Goal: Task Accomplishment & Management: Manage account settings

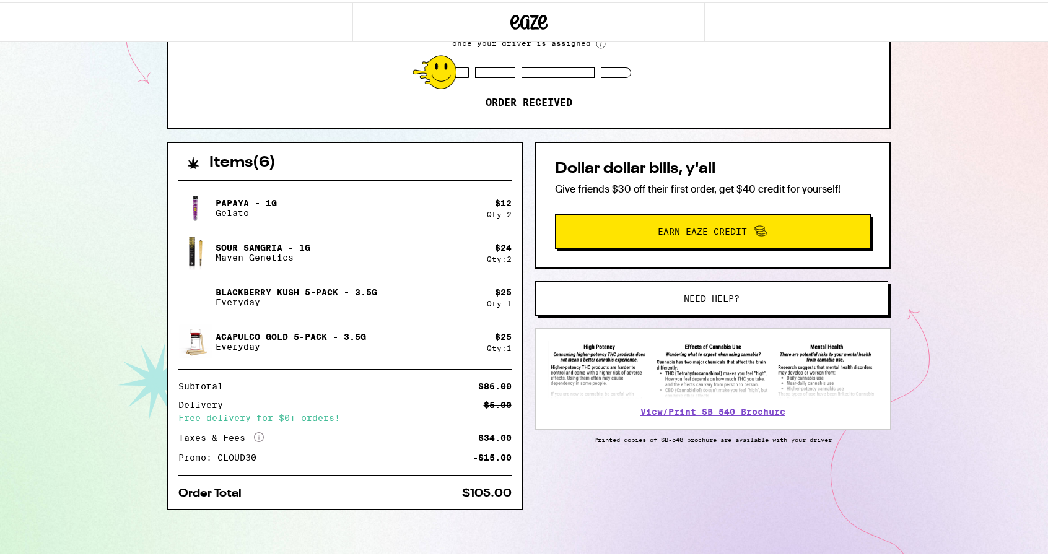
scroll to position [173, 0]
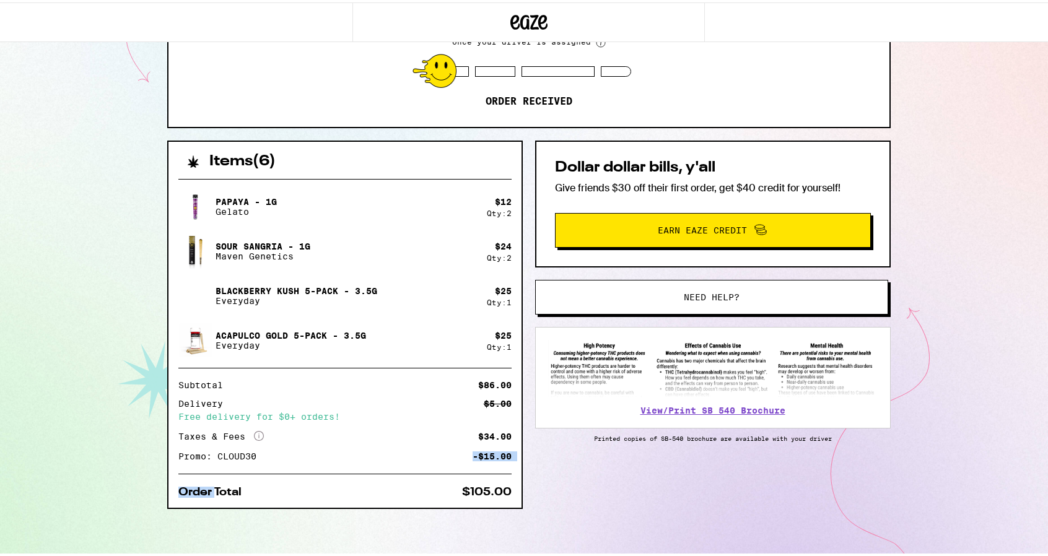
drag, startPoint x: 257, startPoint y: 481, endPoint x: 357, endPoint y: 449, distance: 105.2
click at [354, 451] on div "Papaya - 1g Gelato $ 12 Qty: 2 Sour Sangria - 1g Maven Genetics $ 24 Qty: 2 Bla…" at bounding box center [345, 336] width 353 height 339
click at [434, 514] on div "Items ( 6 ) Papaya - 1g Gelato $ 12 Qty: 2 Sour Sangria - 1g Maven Genetics $ 2…" at bounding box center [529, 347] width 724 height 418
click at [628, 286] on button "Need help?" at bounding box center [711, 295] width 353 height 35
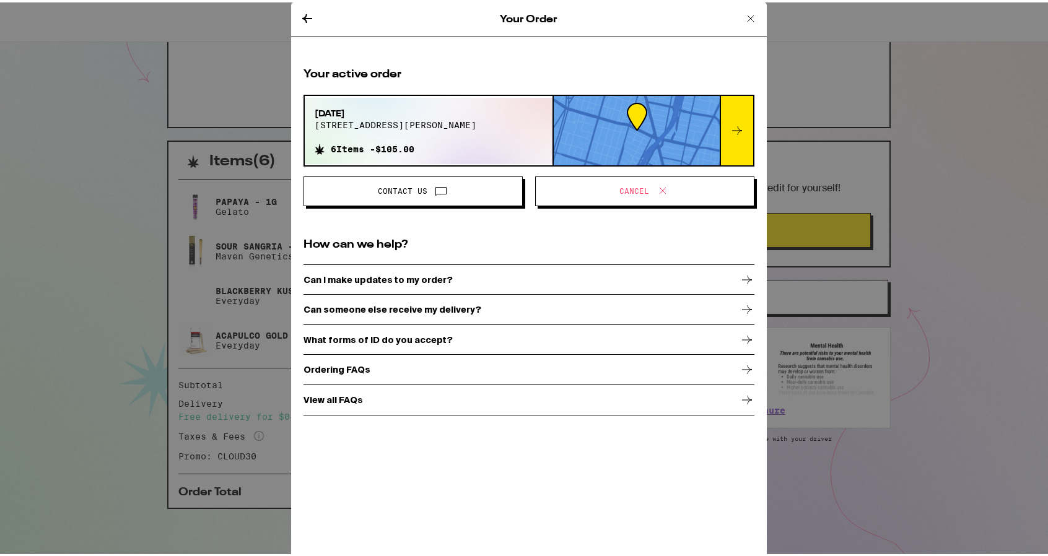
click at [641, 185] on span "Cancel" at bounding box center [635, 188] width 30 height 7
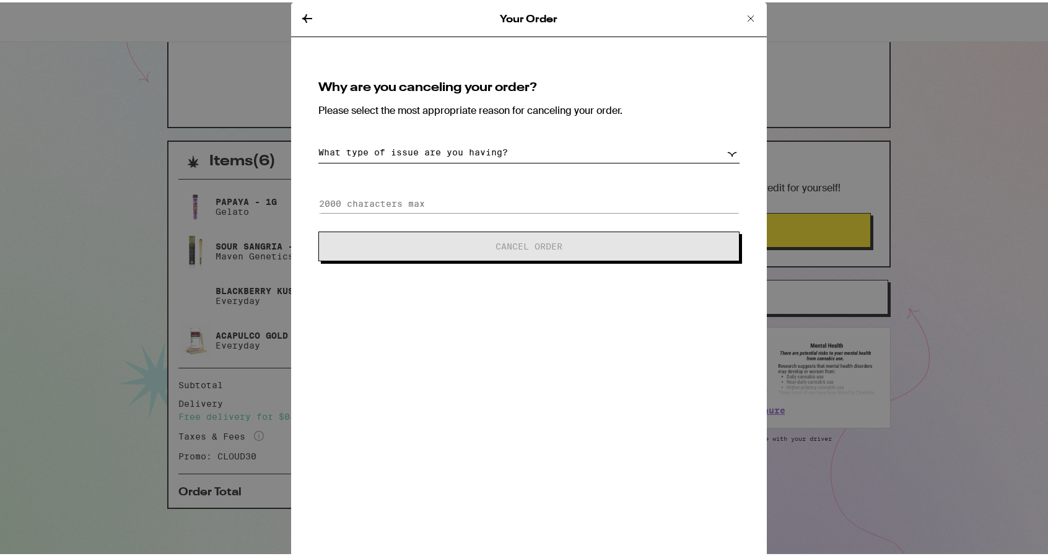
click at [421, 149] on select "What type of issue are you having? Order taking too long Order arriving too soo…" at bounding box center [528, 150] width 421 height 22
select select "long-eta"
click at [318, 139] on select "What type of issue are you having? Order taking too long Order arriving too soo…" at bounding box center [528, 150] width 421 height 22
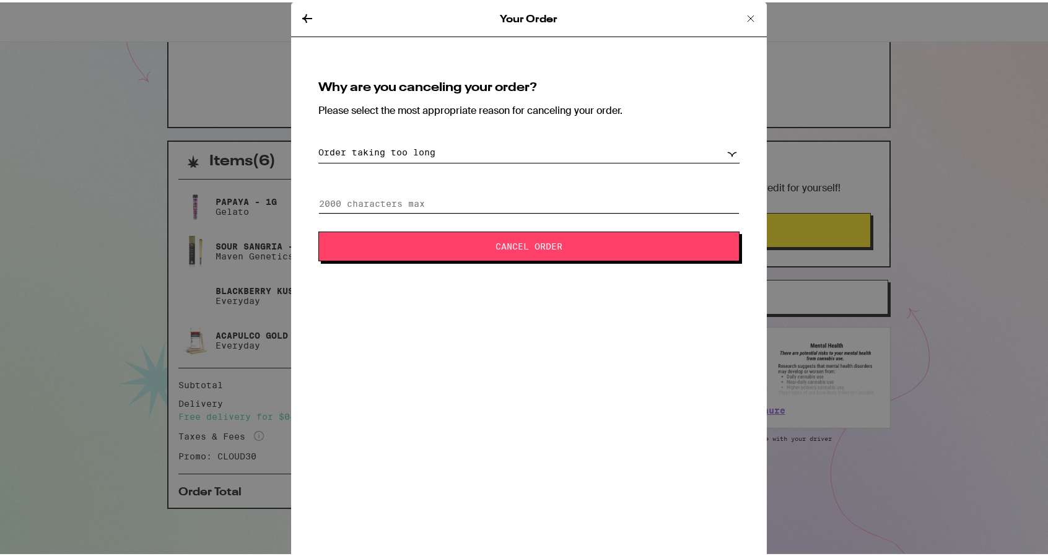
click at [426, 206] on input at bounding box center [528, 201] width 421 height 19
click at [329, 198] on input "WOn't be home" at bounding box center [528, 201] width 421 height 19
click at [328, 198] on input "WOn't be home" at bounding box center [528, 201] width 421 height 19
type input "Won't be home"
click at [496, 246] on span "Cancel Order" at bounding box center [529, 244] width 67 height 9
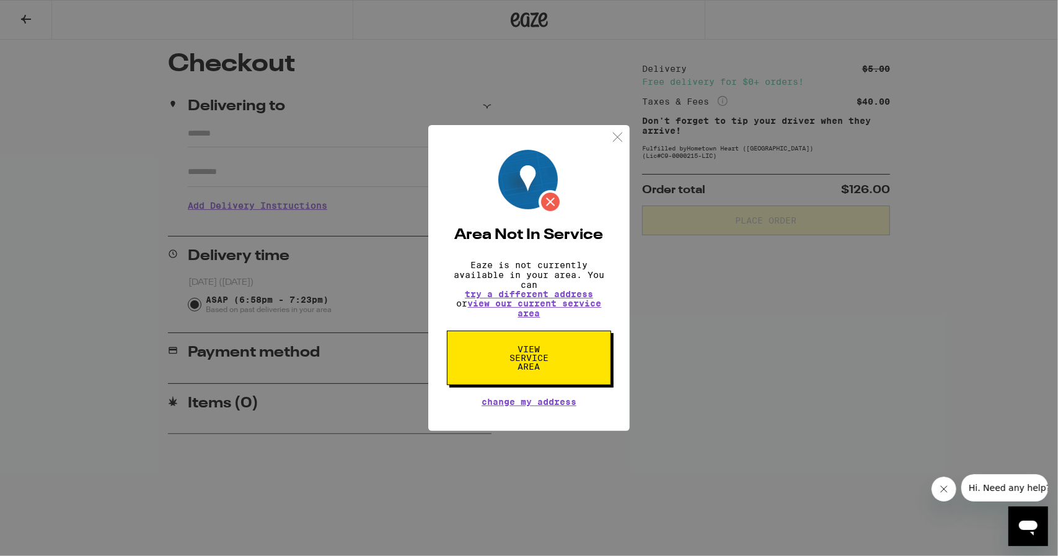
click at [683, 354] on div "Area Not In Service Eaze is not currently available in your area. You can try a…" at bounding box center [529, 278] width 1058 height 556
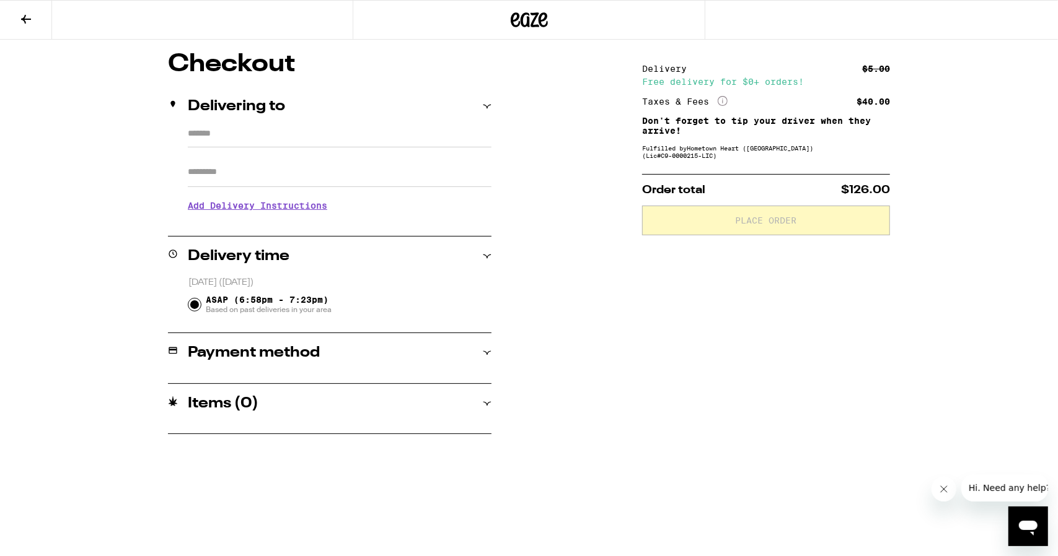
click at [32, 17] on icon at bounding box center [26, 19] width 15 height 15
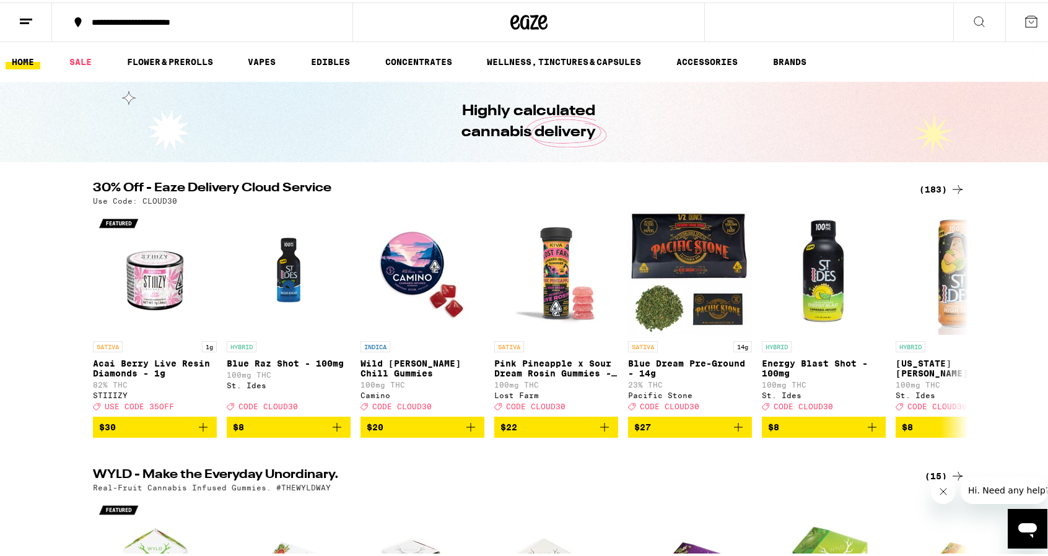
click at [1024, 19] on icon at bounding box center [1031, 19] width 15 height 15
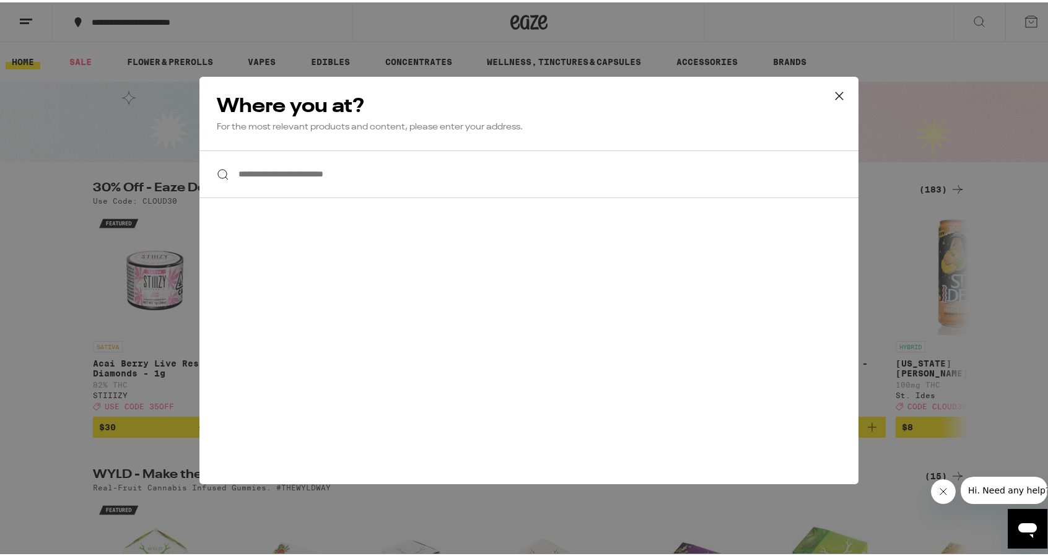
click at [838, 94] on icon at bounding box center [839, 93] width 19 height 19
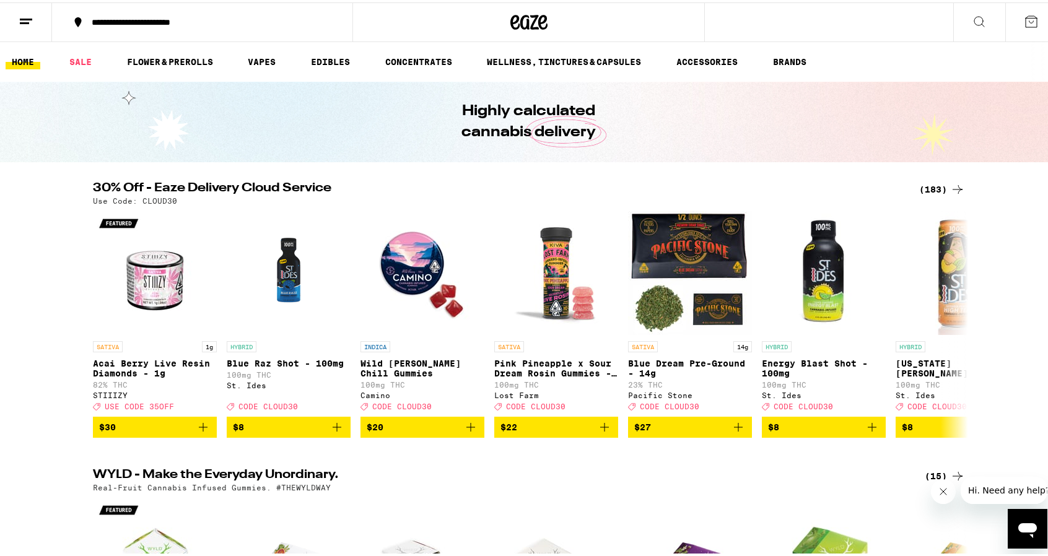
click at [30, 31] on button at bounding box center [26, 20] width 52 height 39
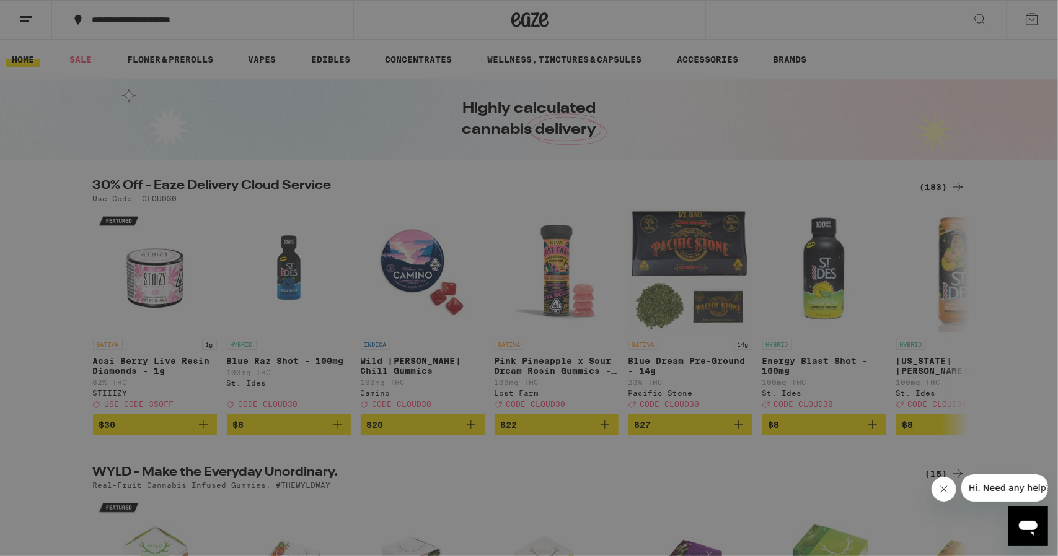
click at [146, 341] on link "Order History" at bounding box center [171, 333] width 217 height 15
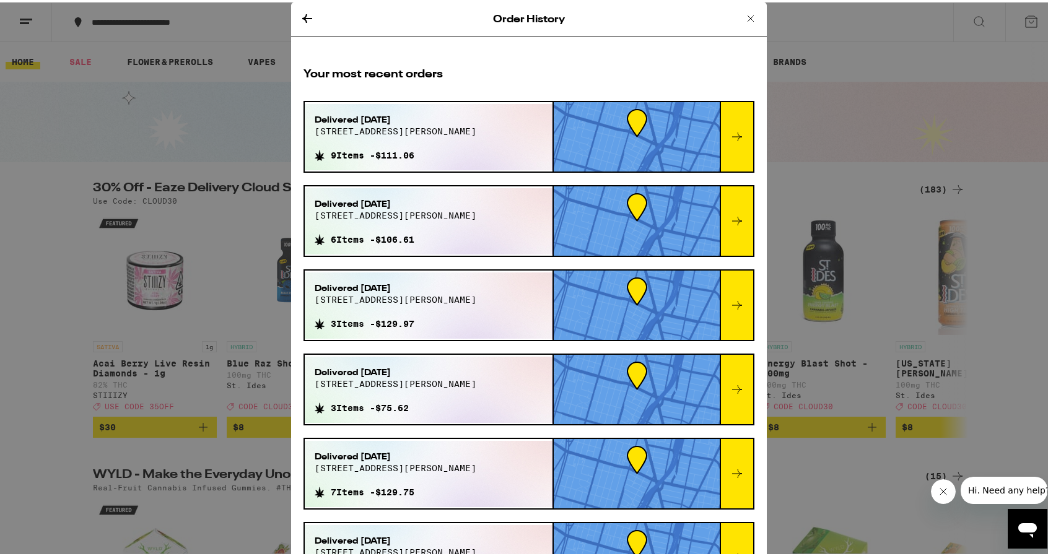
click at [830, 122] on div "Order History Your most recent orders Delivered Sep 10, 2025 2219 curtis st 9 I…" at bounding box center [529, 278] width 1058 height 556
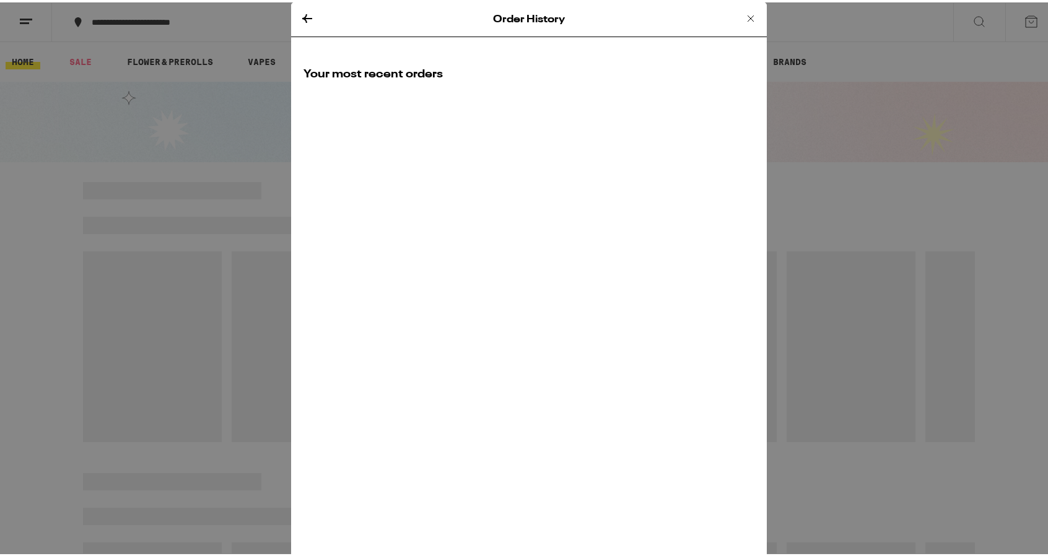
click at [732, 22] on div "Order History" at bounding box center [529, 17] width 476 height 35
click at [748, 19] on icon at bounding box center [751, 16] width 15 height 15
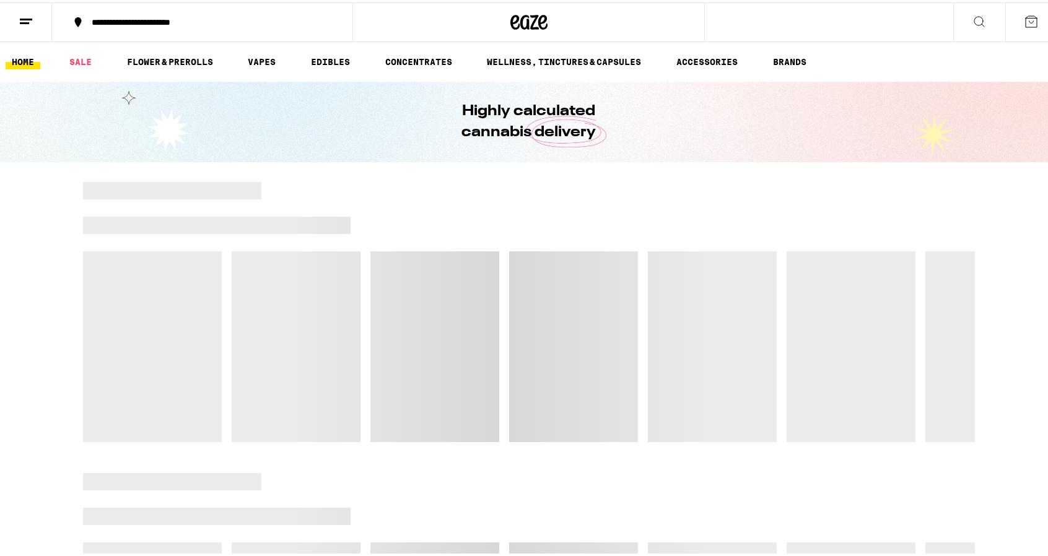
click at [520, 19] on icon at bounding box center [529, 19] width 19 height 15
click at [520, 22] on icon at bounding box center [529, 19] width 19 height 15
click at [1029, 17] on icon at bounding box center [1031, 19] width 15 height 15
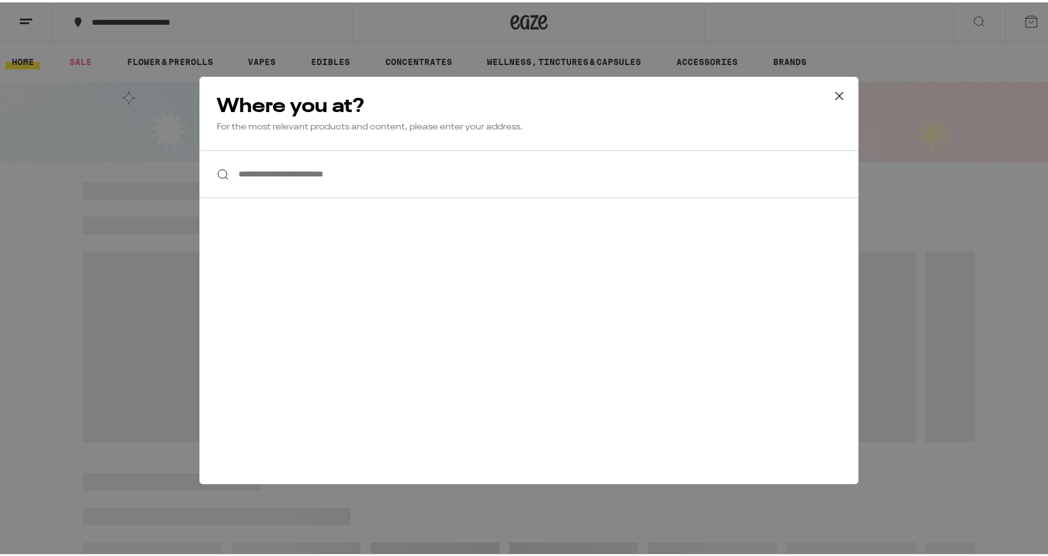
click at [845, 93] on button at bounding box center [839, 94] width 38 height 40
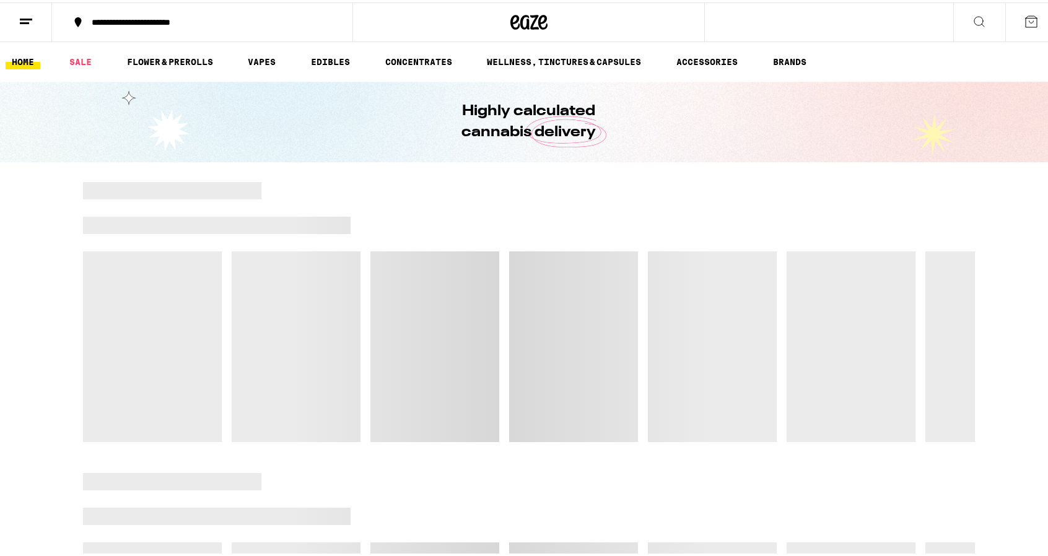
click at [3, 22] on button at bounding box center [26, 20] width 52 height 39
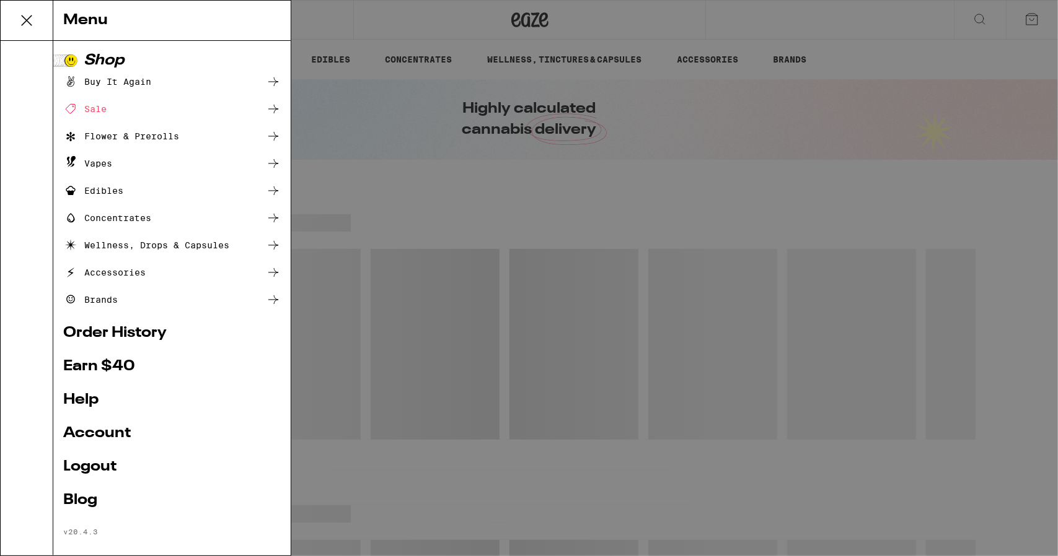
click at [129, 326] on link "Order History" at bounding box center [171, 333] width 217 height 15
